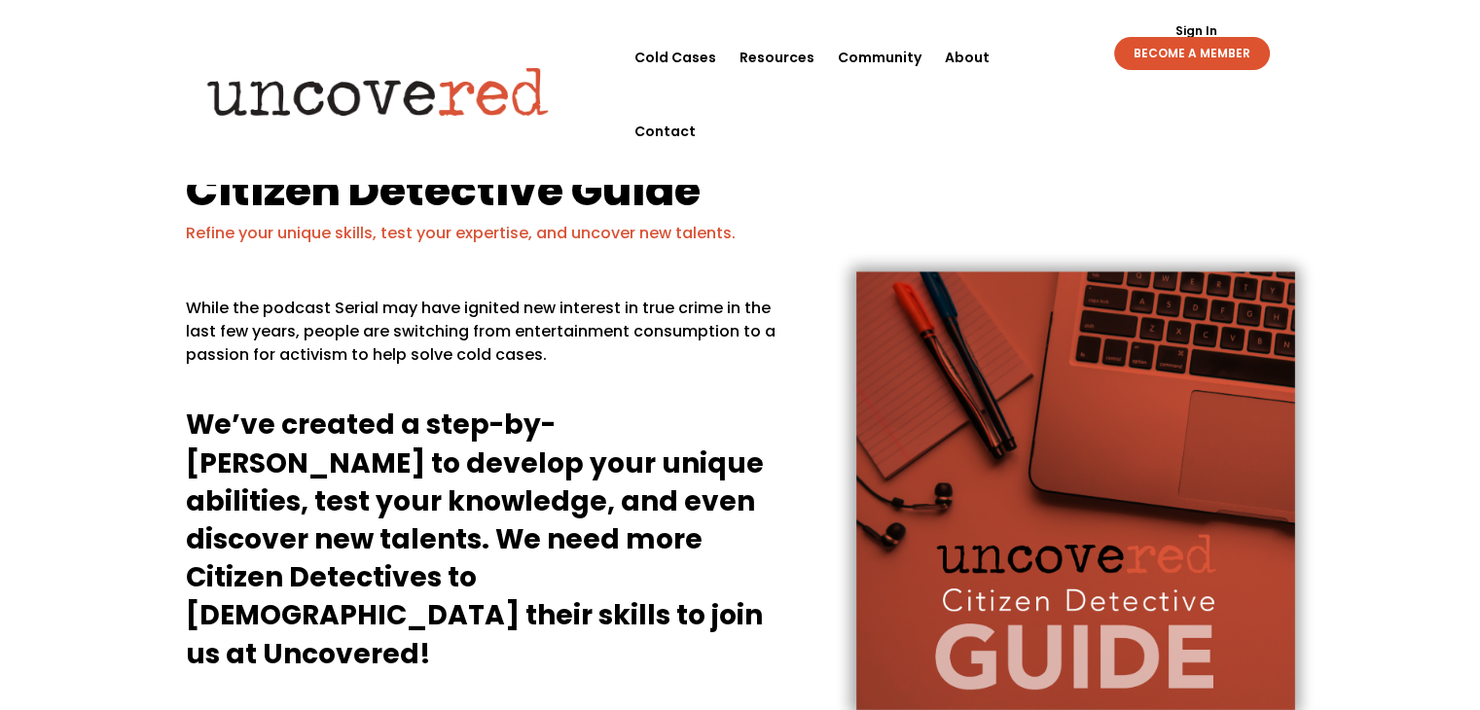
click at [1204, 26] on link "Sign In" at bounding box center [1196, 31] width 63 height 12
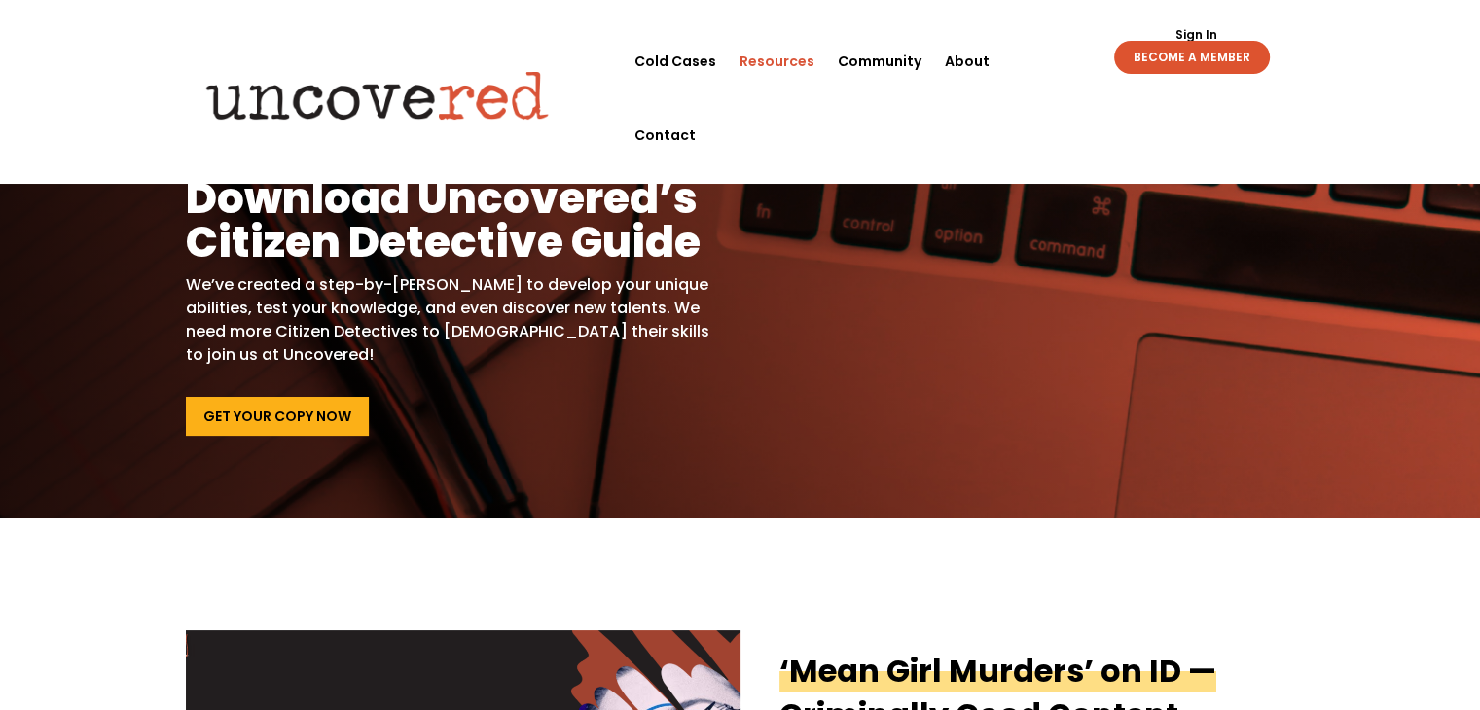
scroll to position [19, 0]
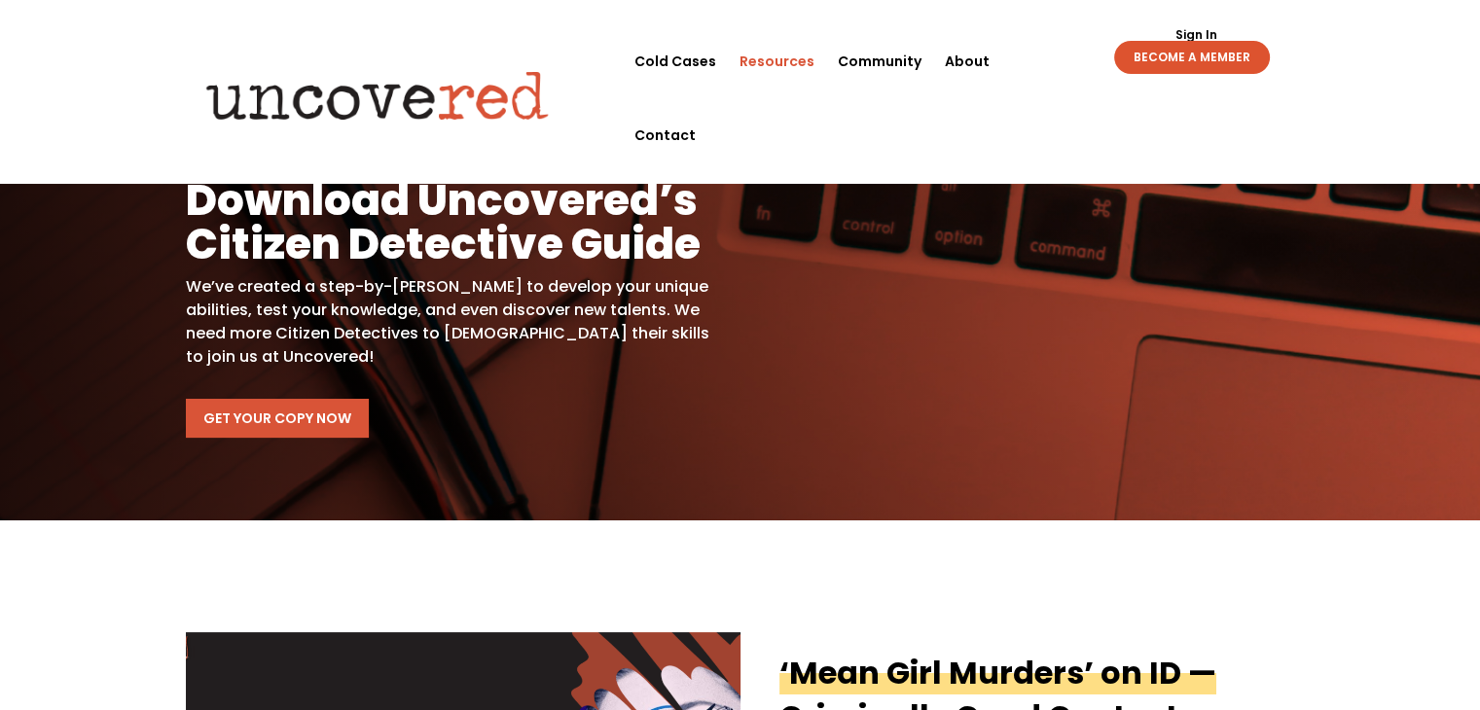
click at [280, 413] on link "Get Your Copy Now" at bounding box center [277, 418] width 183 height 39
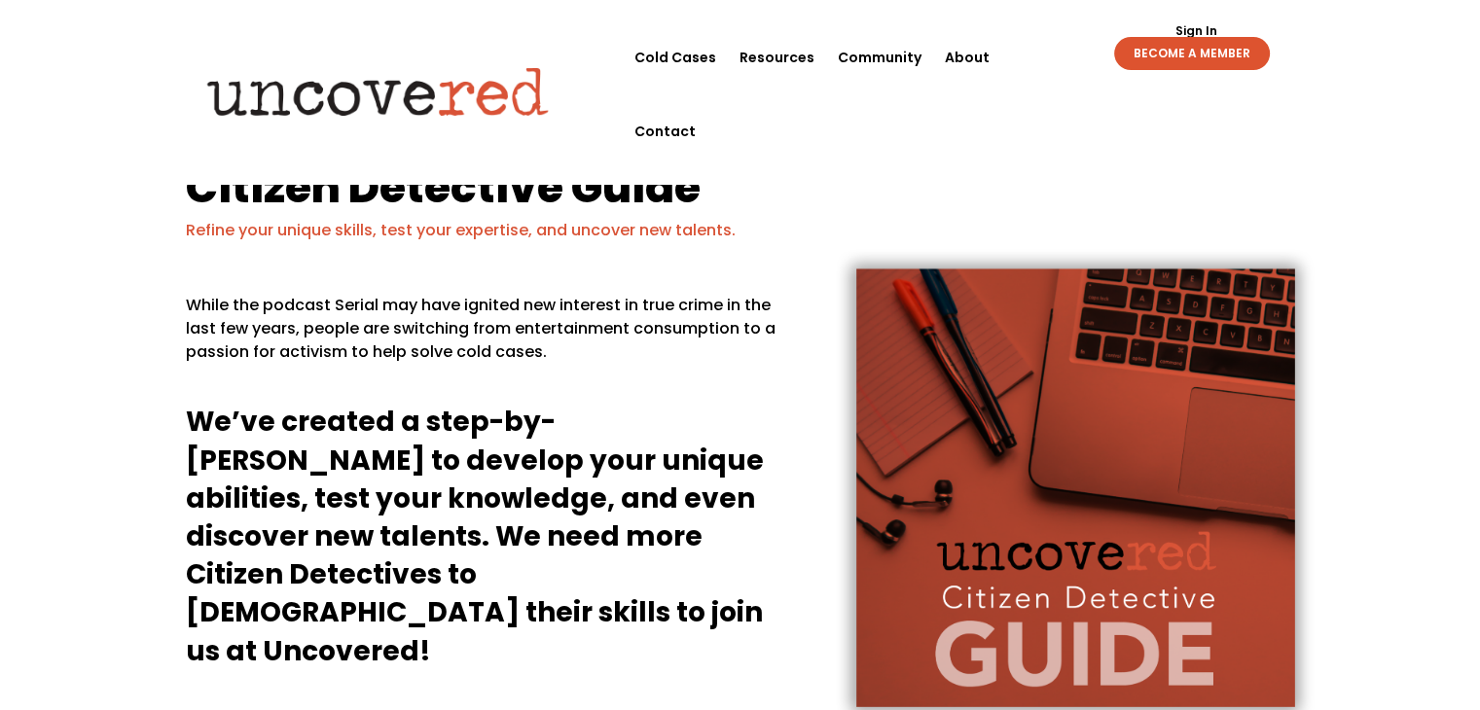
click at [280, 403] on p at bounding box center [487, 390] width 602 height 23
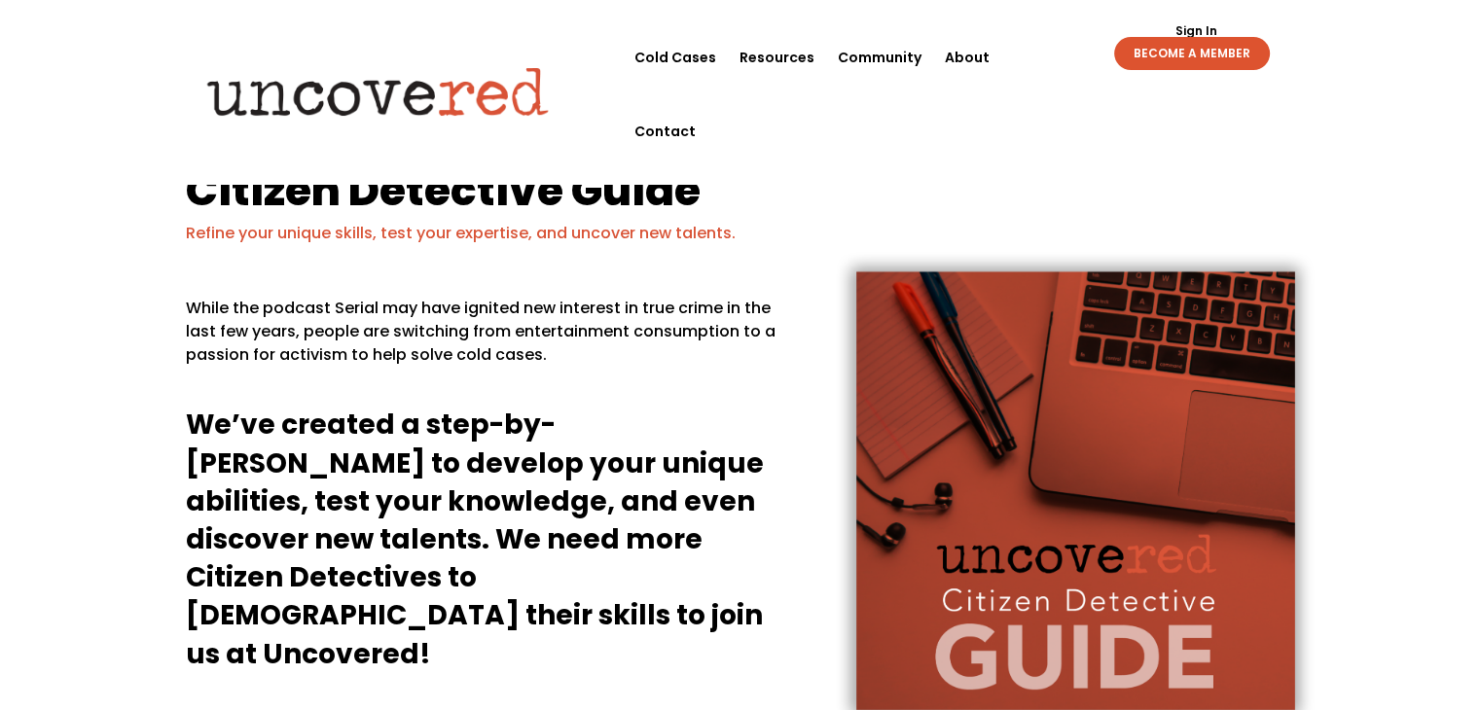
click at [1204, 32] on link "Sign In" at bounding box center [1196, 31] width 63 height 12
